Goal: Check status

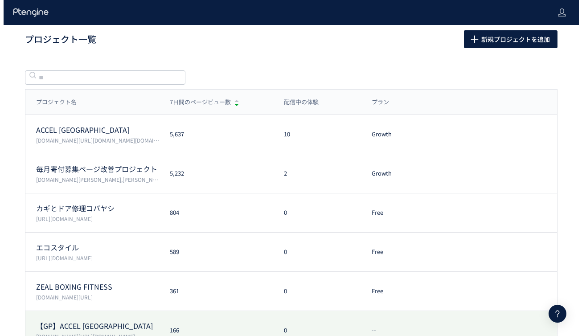
scroll to position [129, 0]
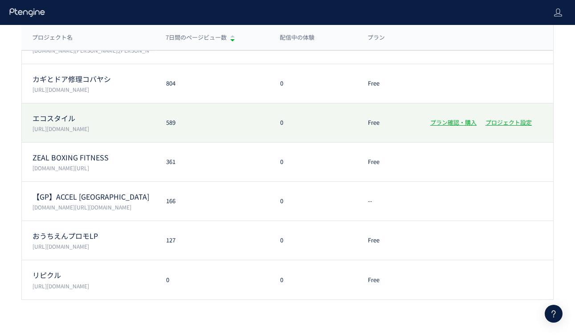
click at [106, 122] on p "エコスタイル" at bounding box center [94, 118] width 123 height 10
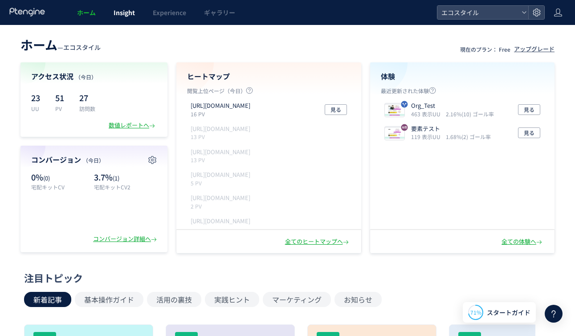
click at [118, 10] on span "Insight" at bounding box center [124, 12] width 21 height 9
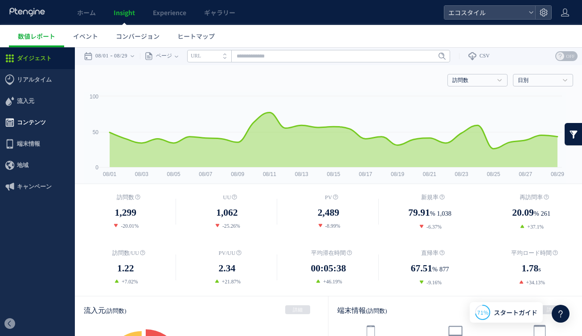
click at [30, 123] on span "コンテンツ" at bounding box center [31, 122] width 29 height 21
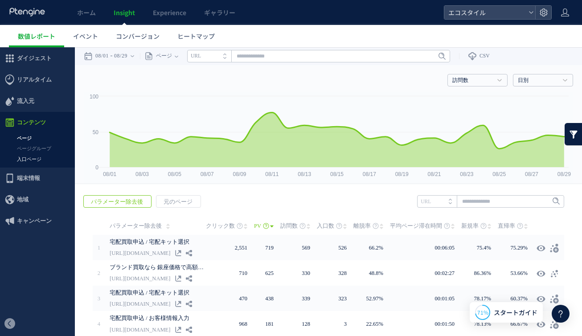
click at [27, 160] on link "入口ページ" at bounding box center [37, 159] width 75 height 10
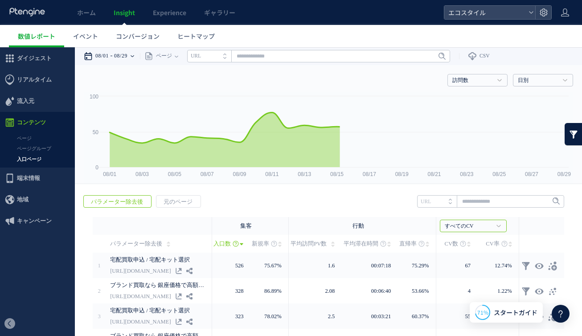
click at [127, 54] on time "08/29" at bounding box center [120, 56] width 13 height 18
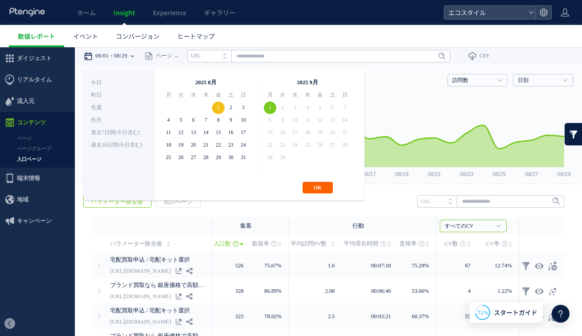
click at [314, 187] on button "OK" at bounding box center [317, 188] width 30 height 12
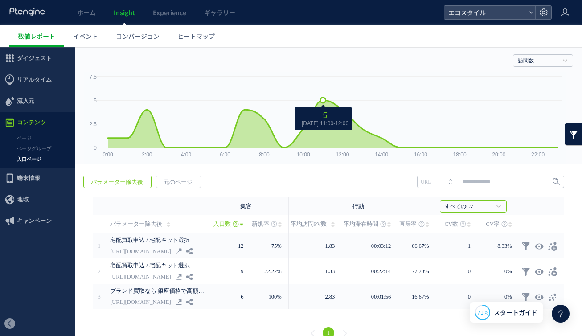
scroll to position [33, 0]
